Goal: Transaction & Acquisition: Book appointment/travel/reservation

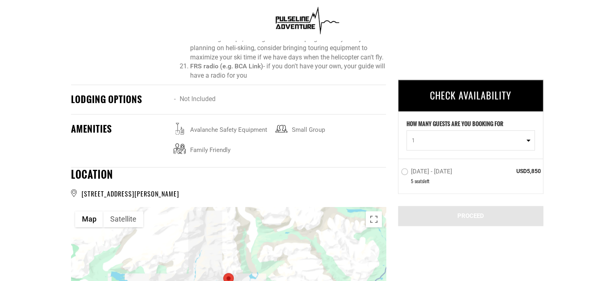
scroll to position [1010, 0]
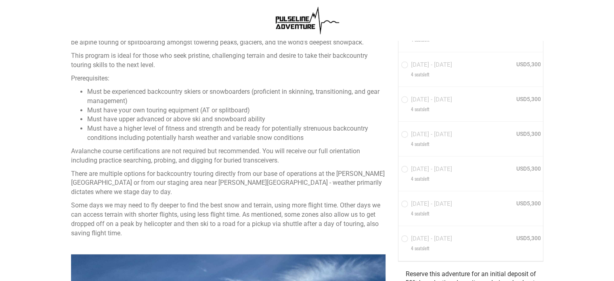
scroll to position [444, 0]
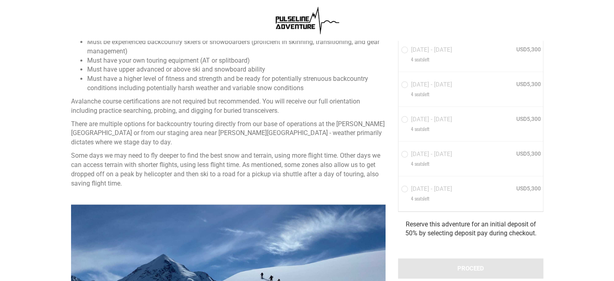
click at [408, 151] on div "HOW MANY GUESTS ARE YOU BOOKING FOR 1 0 1 2 3 4 0 1 2 3 4 [DATE] - [DATE] 4 sea…" at bounding box center [470, 65] width 145 height 291
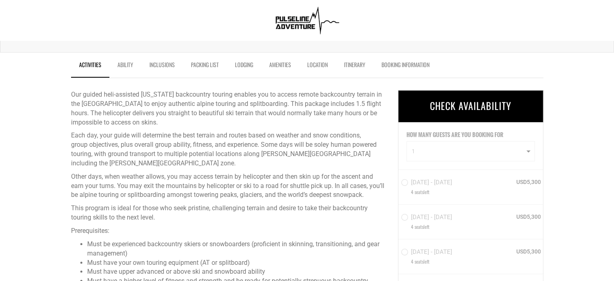
scroll to position [202, 0]
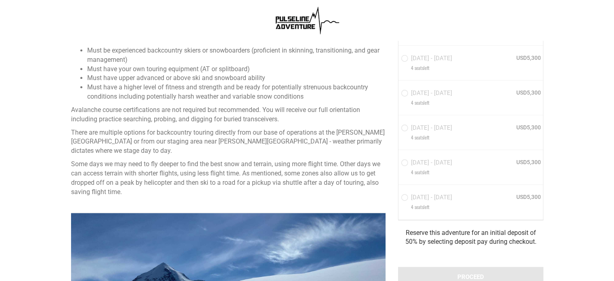
scroll to position [485, 0]
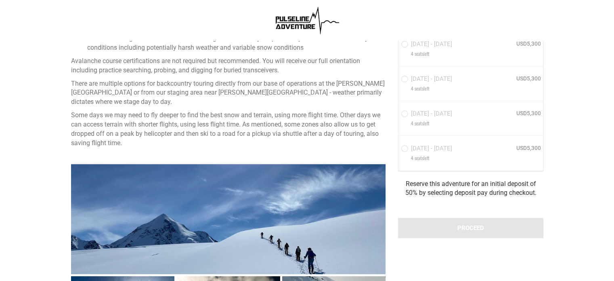
click at [257, 179] on div at bounding box center [228, 218] width 315 height 109
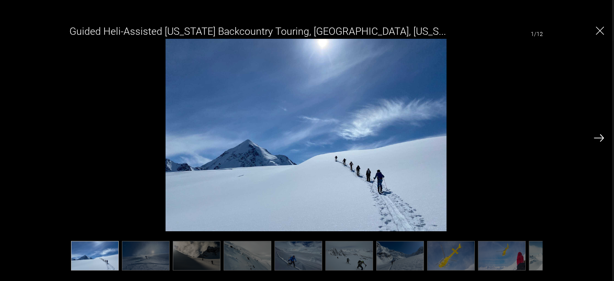
click at [597, 32] on img "Close" at bounding box center [600, 31] width 8 height 8
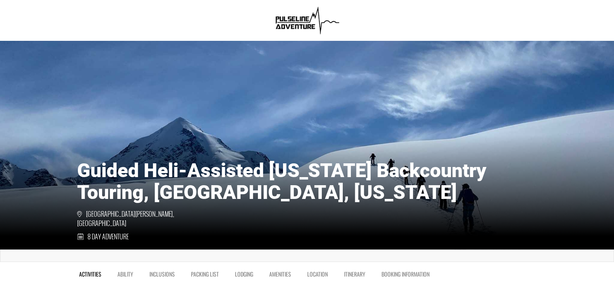
scroll to position [81, 0]
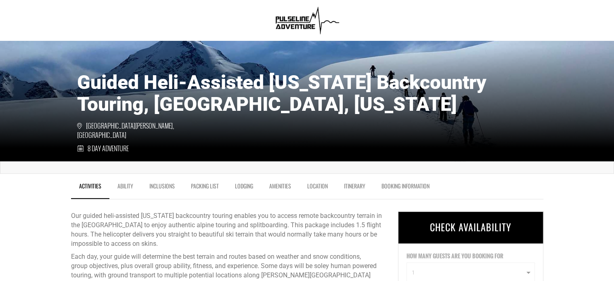
click at [460, 222] on span "CHECK AVAILABILITY" at bounding box center [471, 226] width 82 height 15
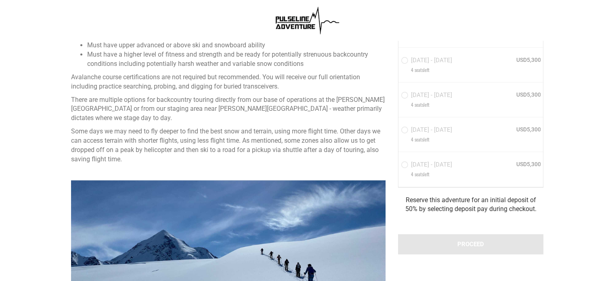
scroll to position [485, 0]
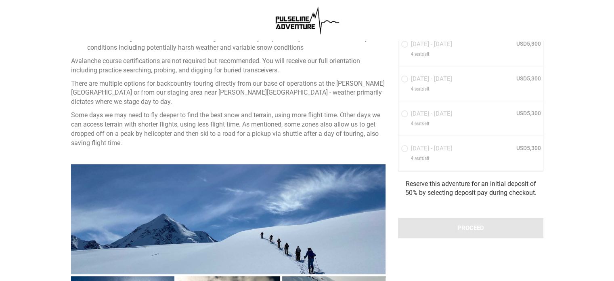
click at [420, 164] on div "HOW MANY GUESTS ARE YOU BOOKING FOR 1 0 1 2 3 4 0 1 2 3 4 [DATE] - [DATE] 4 sea…" at bounding box center [470, 25] width 145 height 291
click at [404, 142] on div "HOW MANY GUESTS ARE YOU BOOKING FOR 1 0 1 2 3 4 0 1 2 3 4 [DATE] - [DATE] 4 sea…" at bounding box center [470, 25] width 145 height 291
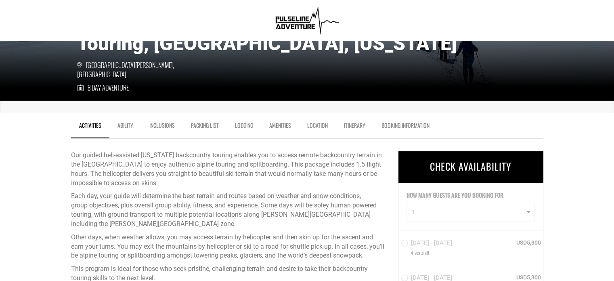
scroll to position [162, 0]
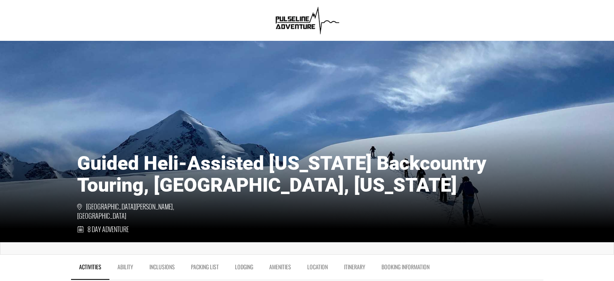
scroll to position [81, 0]
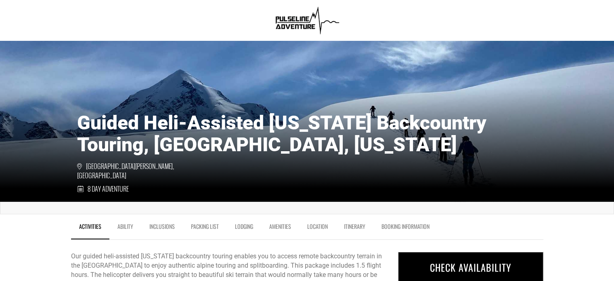
click at [346, 224] on link "Itinerary" at bounding box center [355, 228] width 38 height 20
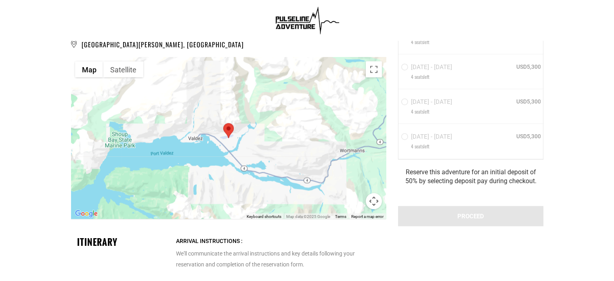
scroll to position [1873, 0]
